Goal: Information Seeking & Learning: Learn about a topic

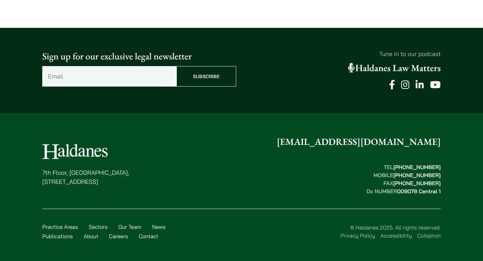
scroll to position [332, 0]
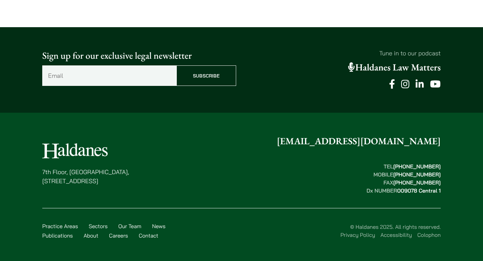
click at [63, 79] on input "Email (Required)" at bounding box center [109, 75] width 134 height 20
click at [27, 91] on div "Sign up for our exclusive legal newsletter Email (Required) Subscribe Tune in t…" at bounding box center [241, 69] width 483 height 85
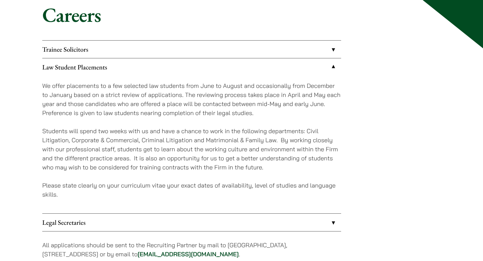
scroll to position [0, 0]
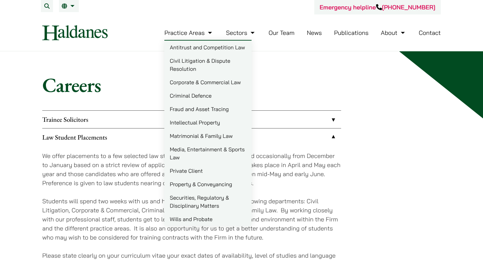
click at [217, 139] on link "Matrimonial & Family Law" at bounding box center [207, 135] width 87 height 13
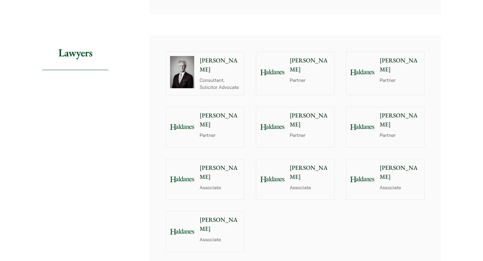
scroll to position [505, 0]
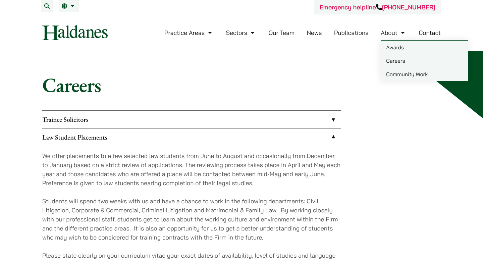
click at [393, 47] on link "Awards" at bounding box center [423, 47] width 87 height 13
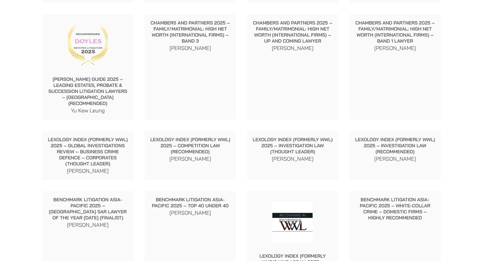
scroll to position [203, 0]
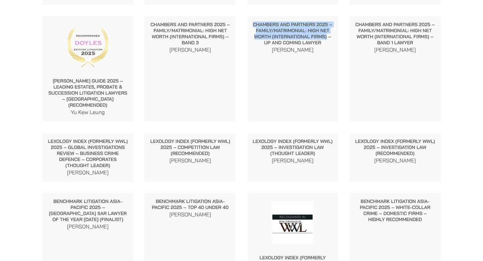
drag, startPoint x: 253, startPoint y: 18, endPoint x: 326, endPoint y: 31, distance: 74.2
click at [326, 31] on p "Chambers and Partners 2025 – Family/Matrimonial: High Net Worth (International …" at bounding box center [292, 33] width 80 height 24
copy p "[PERSON_NAME] and Partners 2025 – Family/Matrimonial: High Net Worth (Internati…"
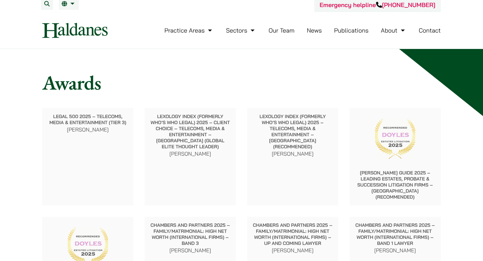
scroll to position [0, 0]
